Goal: Task Accomplishment & Management: Complete application form

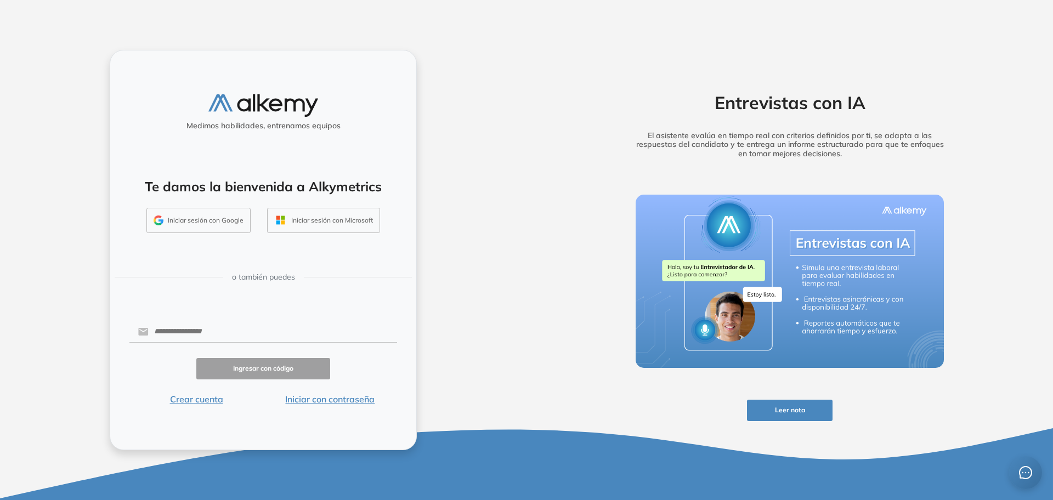
click at [205, 410] on div "Medimos habilidades, entrenamos equipos Te damos la bienvenida a Alkymetrics In…" at bounding box center [263, 250] width 307 height 400
drag, startPoint x: 205, startPoint y: 410, endPoint x: 205, endPoint y: 399, distance: 11.0
click at [205, 409] on div "Medimos habilidades, entrenamos equipos Te damos la bienvenida a Alkymetrics In…" at bounding box center [263, 250] width 307 height 400
click at [205, 398] on button "Crear cuenta" at bounding box center [196, 399] width 134 height 13
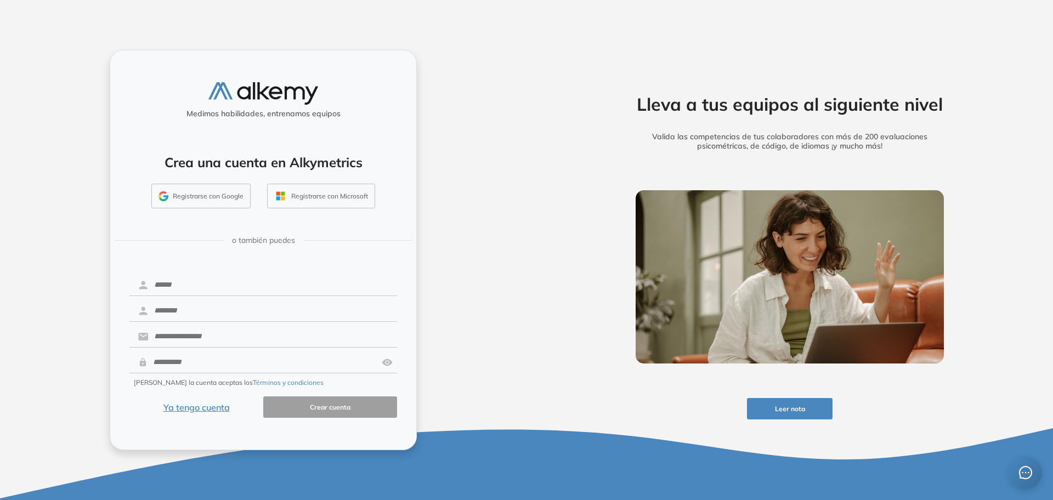
click at [92, 365] on div "Medimos habilidades, entrenamos equipos Crea una cuenta en Alkymetrics Registra…" at bounding box center [263, 250] width 527 height 500
click at [190, 292] on input "text" at bounding box center [273, 285] width 248 height 21
click at [178, 314] on input "text" at bounding box center [273, 311] width 248 height 21
click at [185, 334] on input "text" at bounding box center [273, 336] width 248 height 21
click at [190, 360] on input "text" at bounding box center [263, 362] width 230 height 21
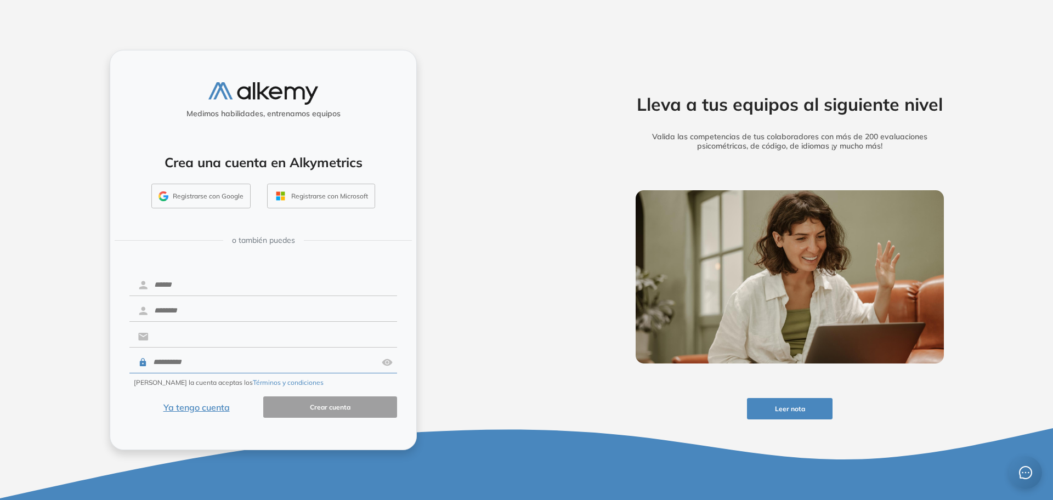
click at [211, 338] on input "text" at bounding box center [273, 336] width 248 height 21
click at [499, 371] on div "Medimos habilidades, entrenamos equipos Crea una cuenta en Alkymetrics Registra…" at bounding box center [263, 250] width 527 height 500
click at [208, 404] on button "Ya tengo cuenta" at bounding box center [196, 407] width 134 height 21
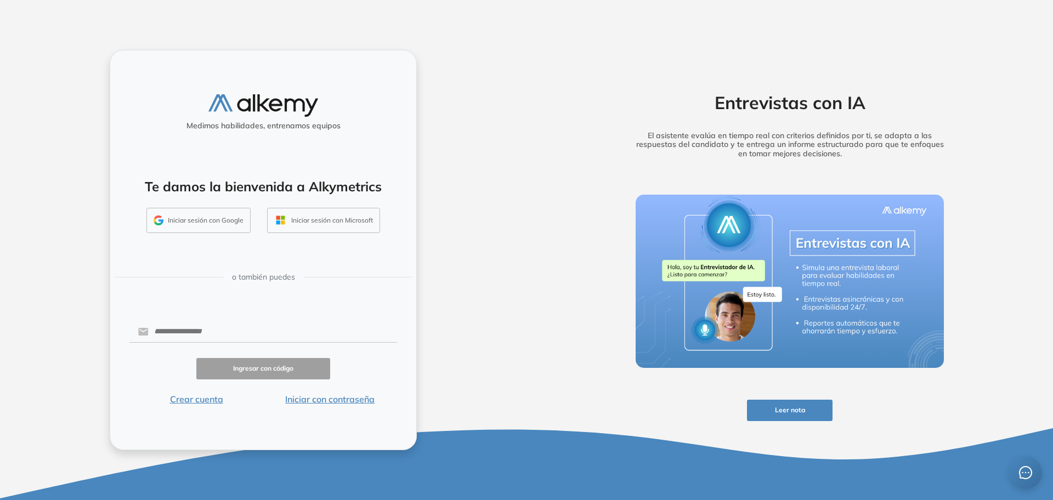
click at [214, 404] on button "Crear cuenta" at bounding box center [196, 399] width 134 height 13
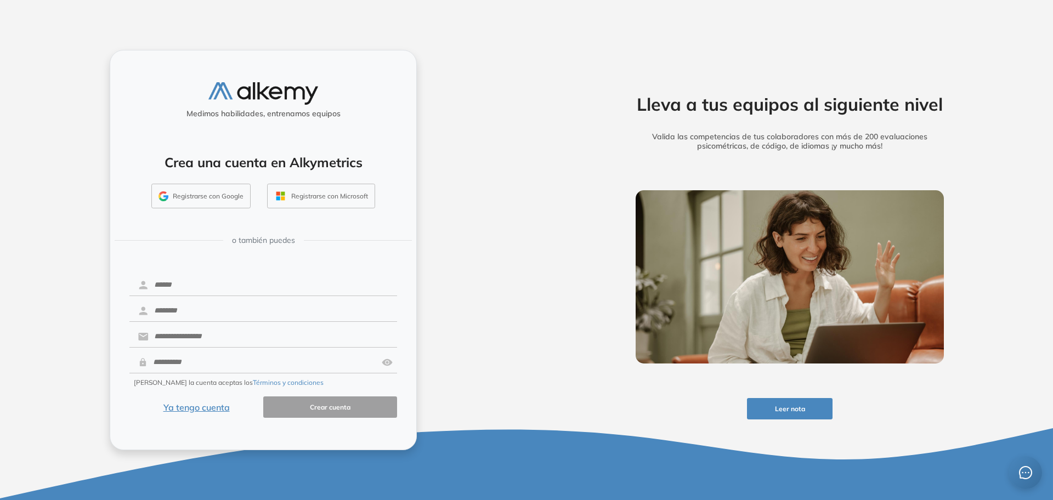
click at [572, 277] on div "Lleva a tus equipos al siguiente nivel Valida las competencias de tus colaborad…" at bounding box center [790, 250] width 527 height 500
click at [442, 341] on div "Medimos habilidades, entrenamos equipos Crea una cuenta en Alkymetrics Registra…" at bounding box center [263, 250] width 527 height 500
click at [388, 357] on img at bounding box center [387, 362] width 11 height 21
click at [387, 368] on img at bounding box center [387, 362] width 11 height 21
click at [502, 378] on div "Medimos habilidades, entrenamos equipos Crea una cuenta en Alkymetrics Registra…" at bounding box center [263, 250] width 527 height 500
